Goal: Information Seeking & Learning: Learn about a topic

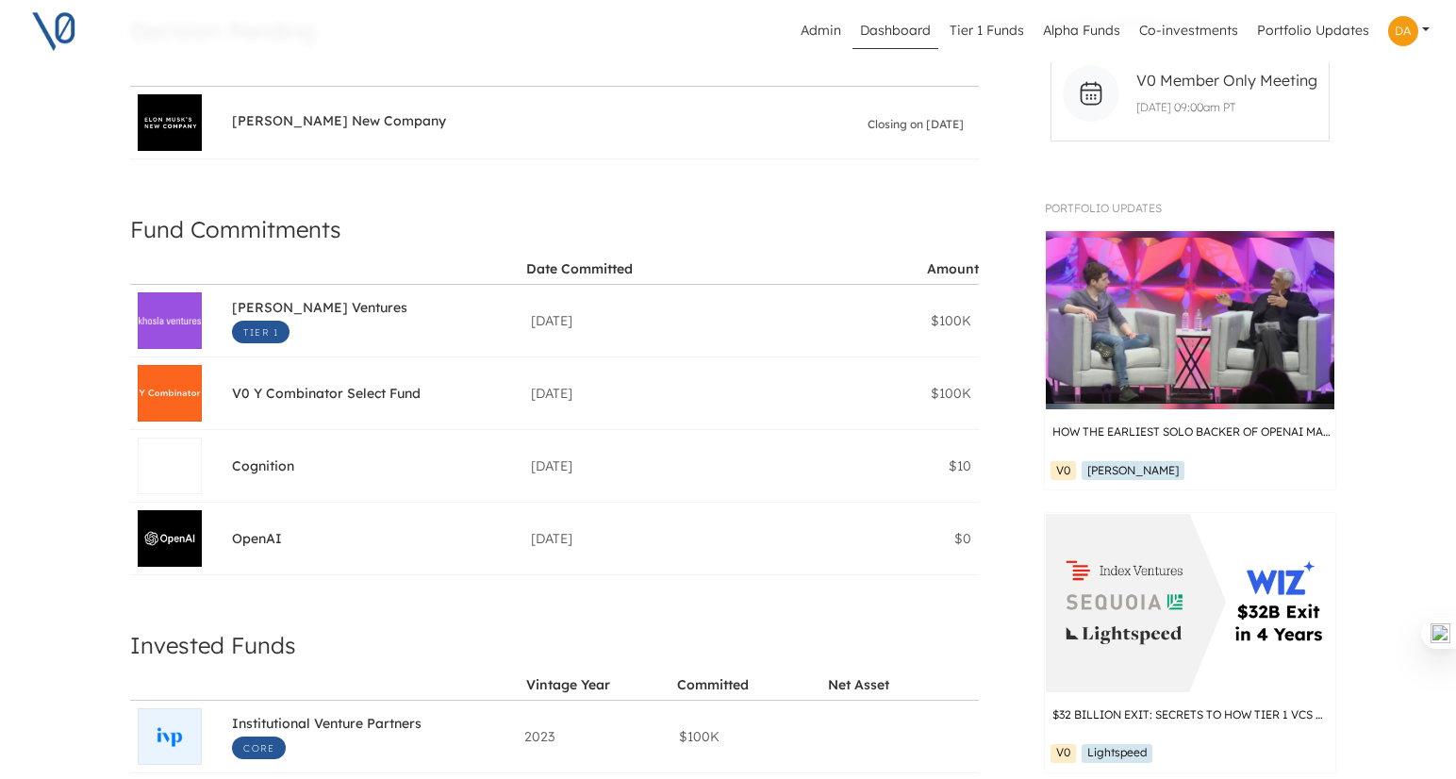
scroll to position [257, 10]
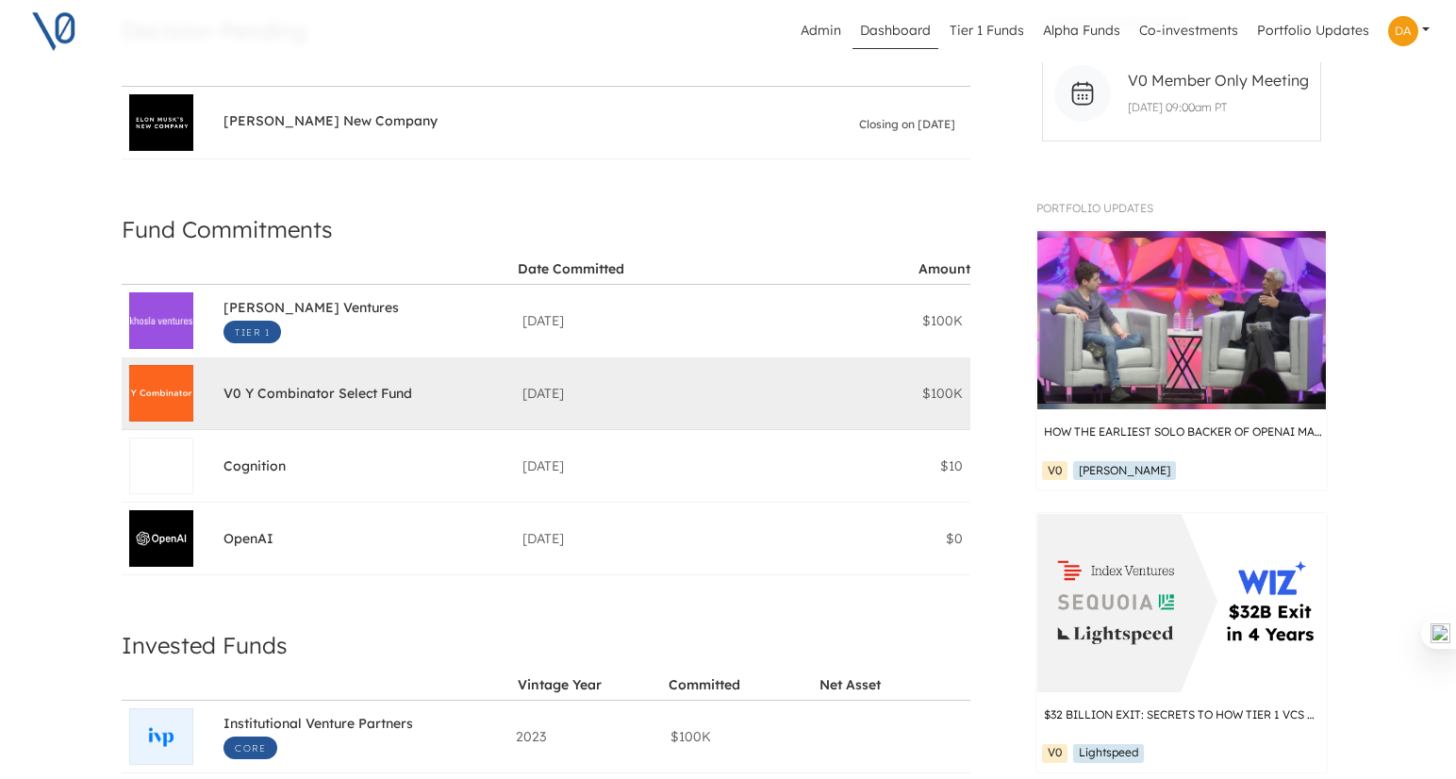
click at [312, 384] on div "V0 Y Combinator Select Fund" at bounding box center [318, 393] width 189 height 19
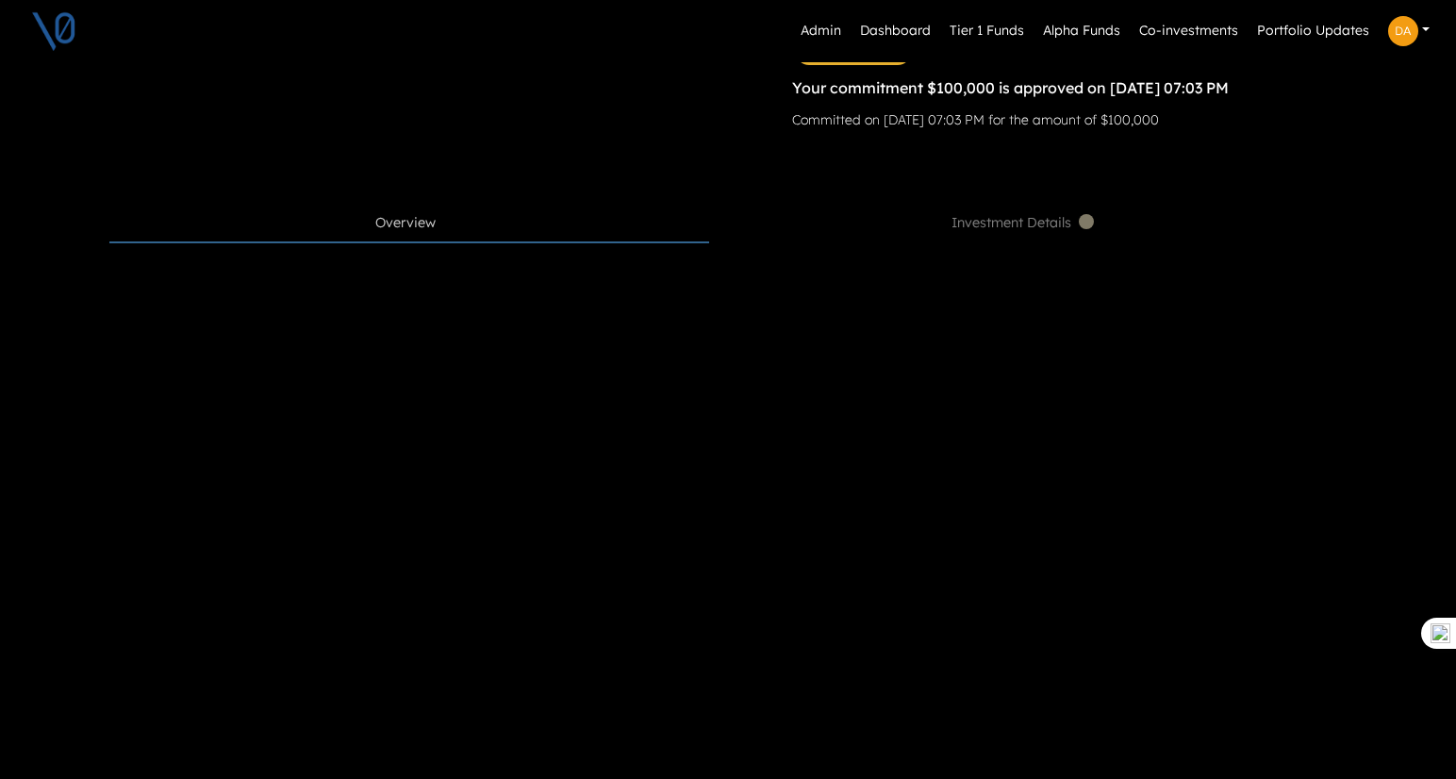
scroll to position [712, 11]
click at [377, 221] on span "Overview" at bounding box center [405, 225] width 60 height 21
click at [988, 221] on span "Investment Details" at bounding box center [1025, 225] width 146 height 21
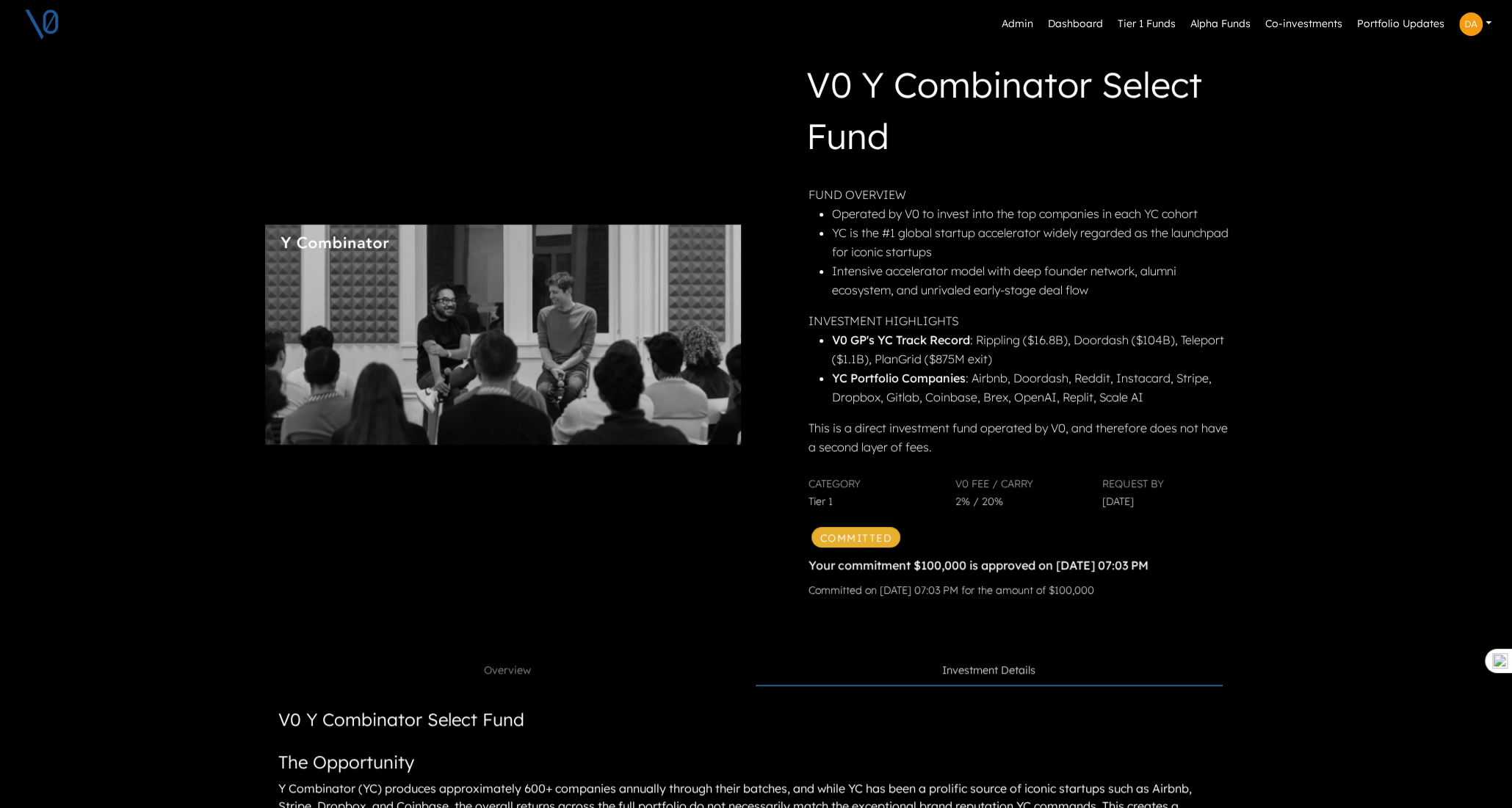
scroll to position [54, 6]
